Goal: Information Seeking & Learning: Find specific page/section

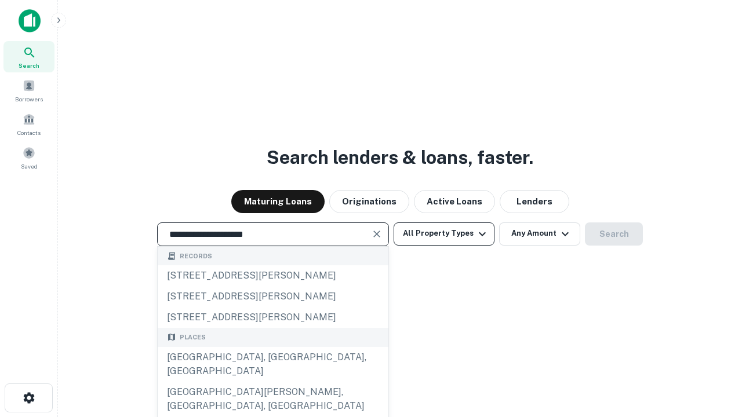
click at [272, 382] on div "[GEOGRAPHIC_DATA], [GEOGRAPHIC_DATA], [GEOGRAPHIC_DATA]" at bounding box center [273, 364] width 231 height 35
click at [444, 234] on button "All Property Types" at bounding box center [444, 234] width 101 height 23
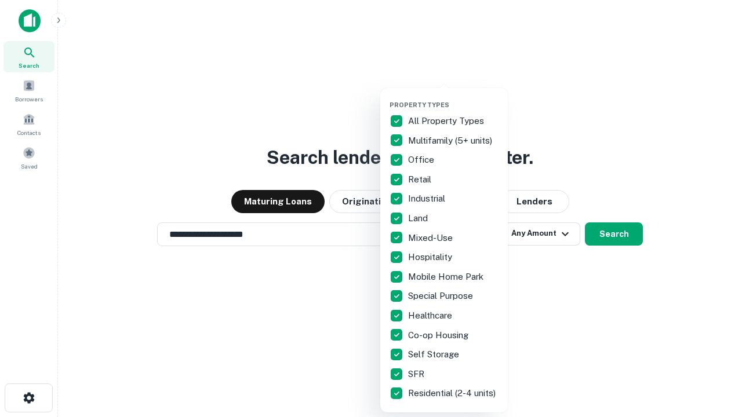
type input "**********"
click at [453, 97] on button "button" at bounding box center [452, 97] width 127 height 1
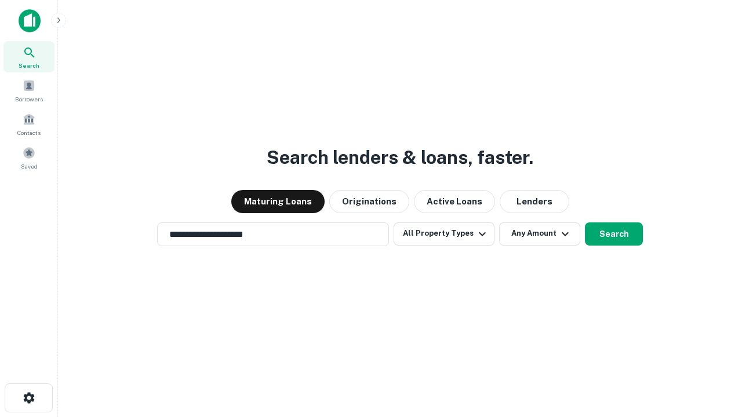
scroll to position [7, 140]
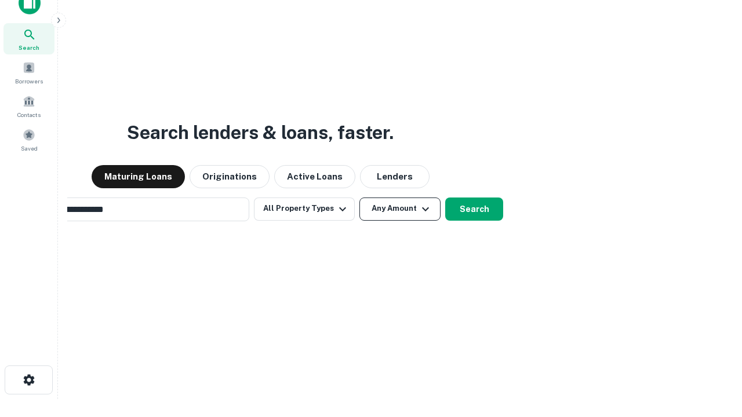
click at [359, 198] on button "Any Amount" at bounding box center [399, 209] width 81 height 23
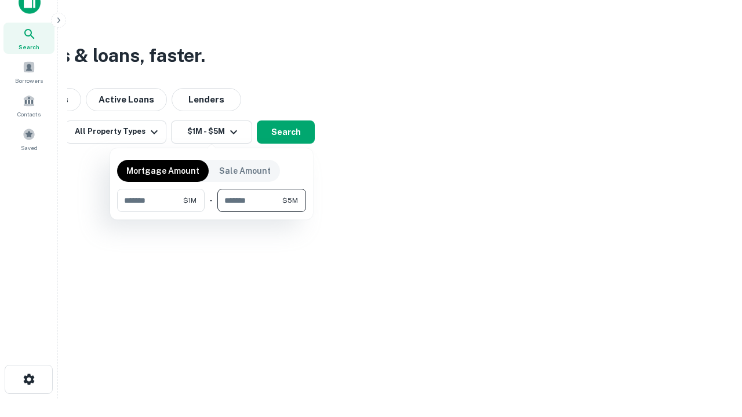
type input "*******"
click at [212, 212] on button "button" at bounding box center [211, 212] width 189 height 1
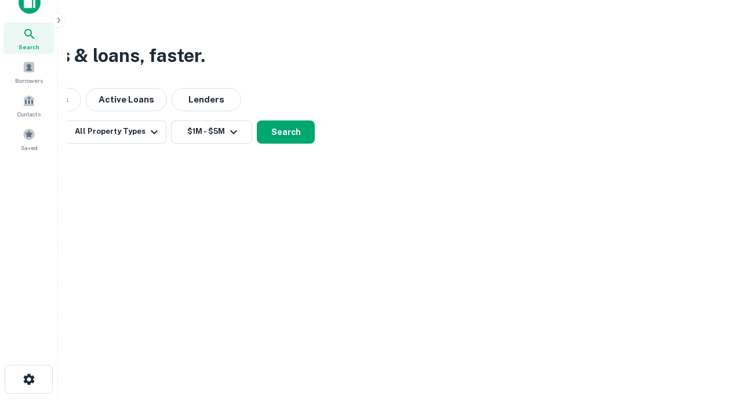
scroll to position [7, 214]
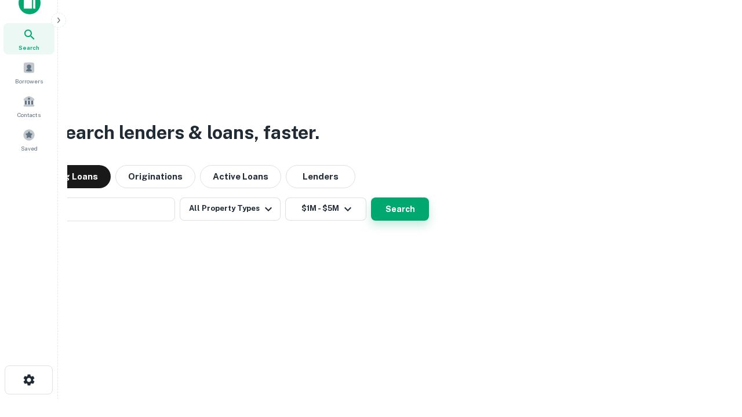
click at [371, 198] on button "Search" at bounding box center [400, 209] width 58 height 23
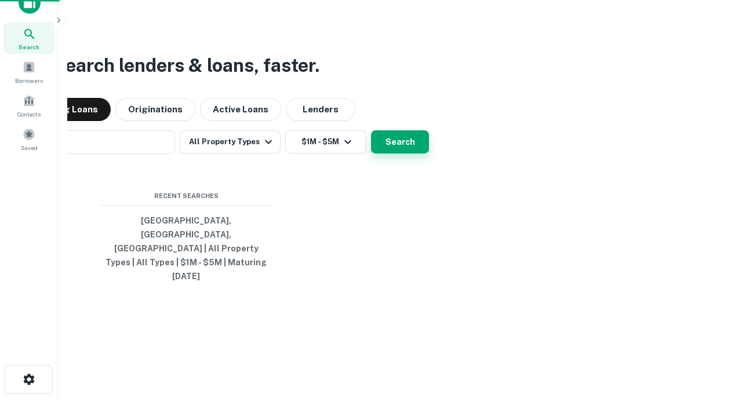
scroll to position [31, 328]
